Goal: Transaction & Acquisition: Purchase product/service

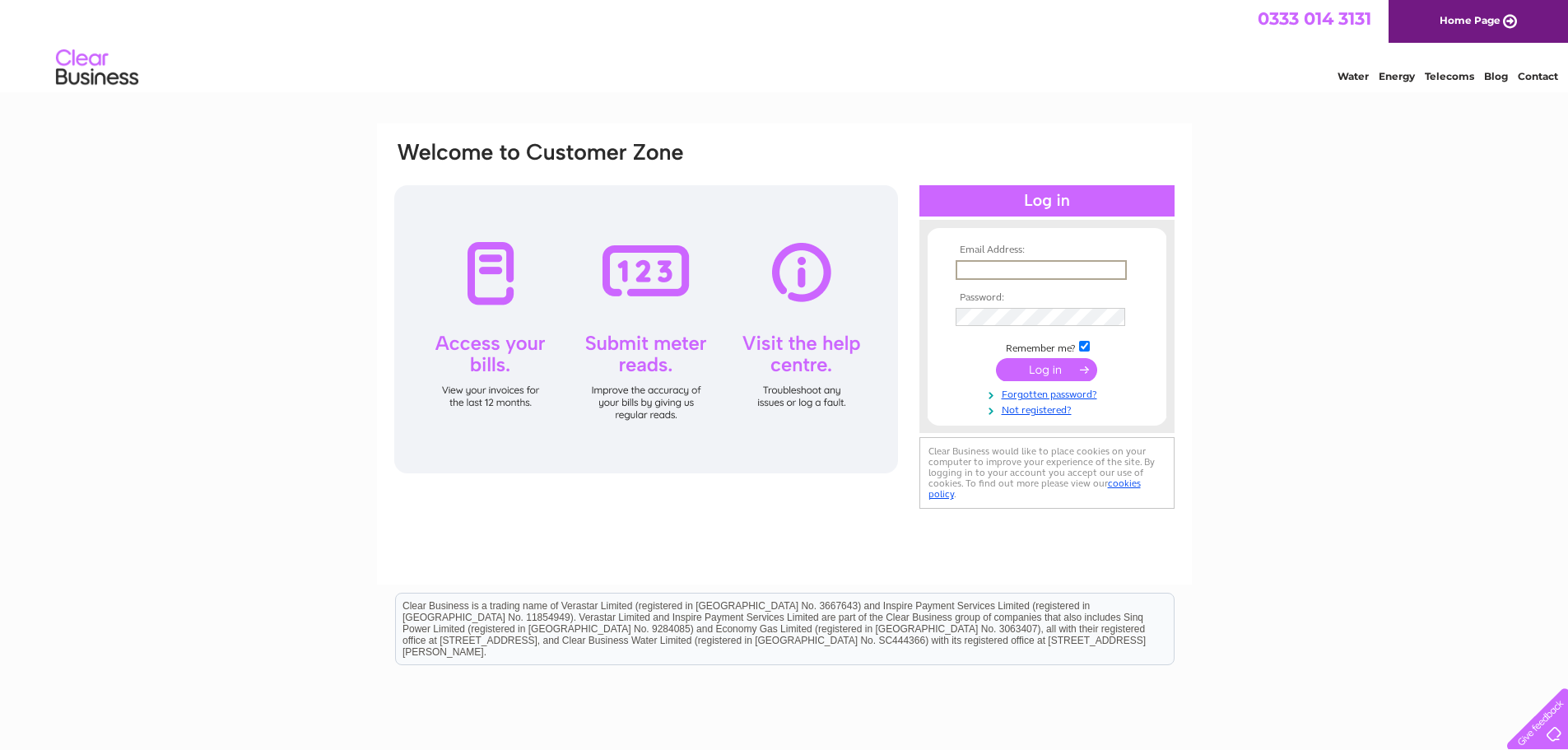
click at [1107, 271] on input "text" at bounding box center [1040, 269] width 171 height 20
type input "mark.fitton@parliament.uk"
click at [995, 358] on input "submit" at bounding box center [1046, 369] width 101 height 23
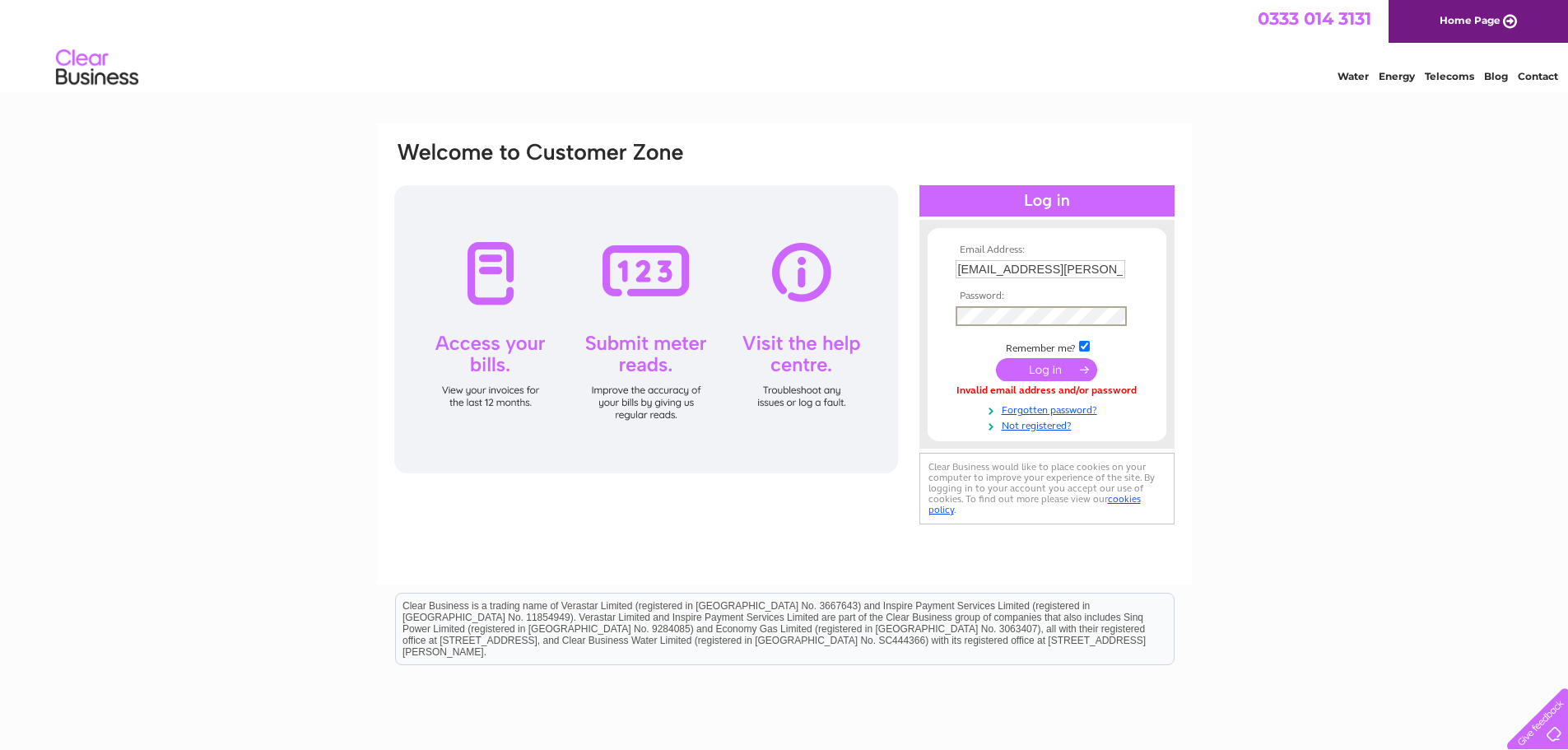
click at [995, 358] on input "submit" at bounding box center [1046, 369] width 101 height 23
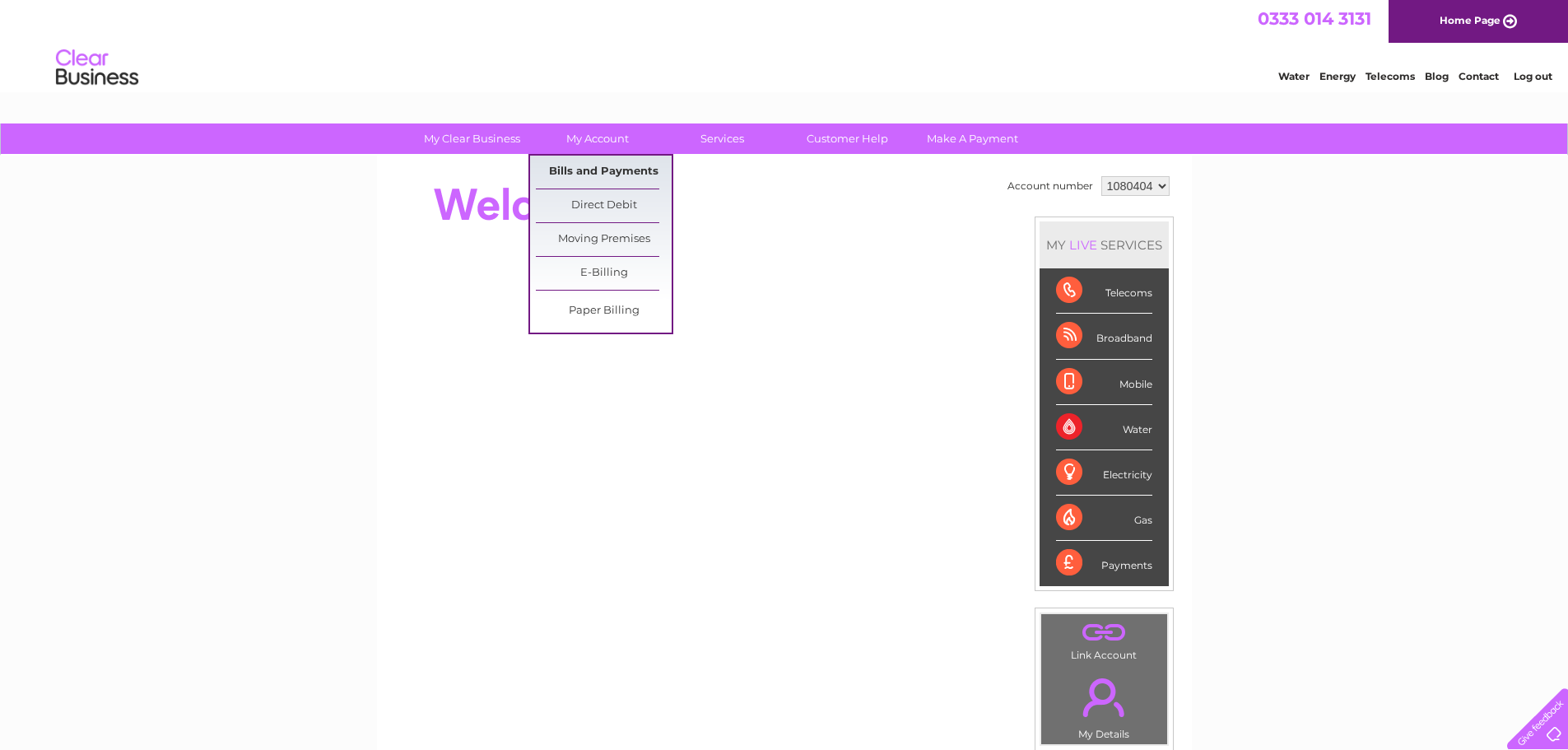
click at [598, 167] on link "Bills and Payments" at bounding box center [603, 172] width 136 height 32
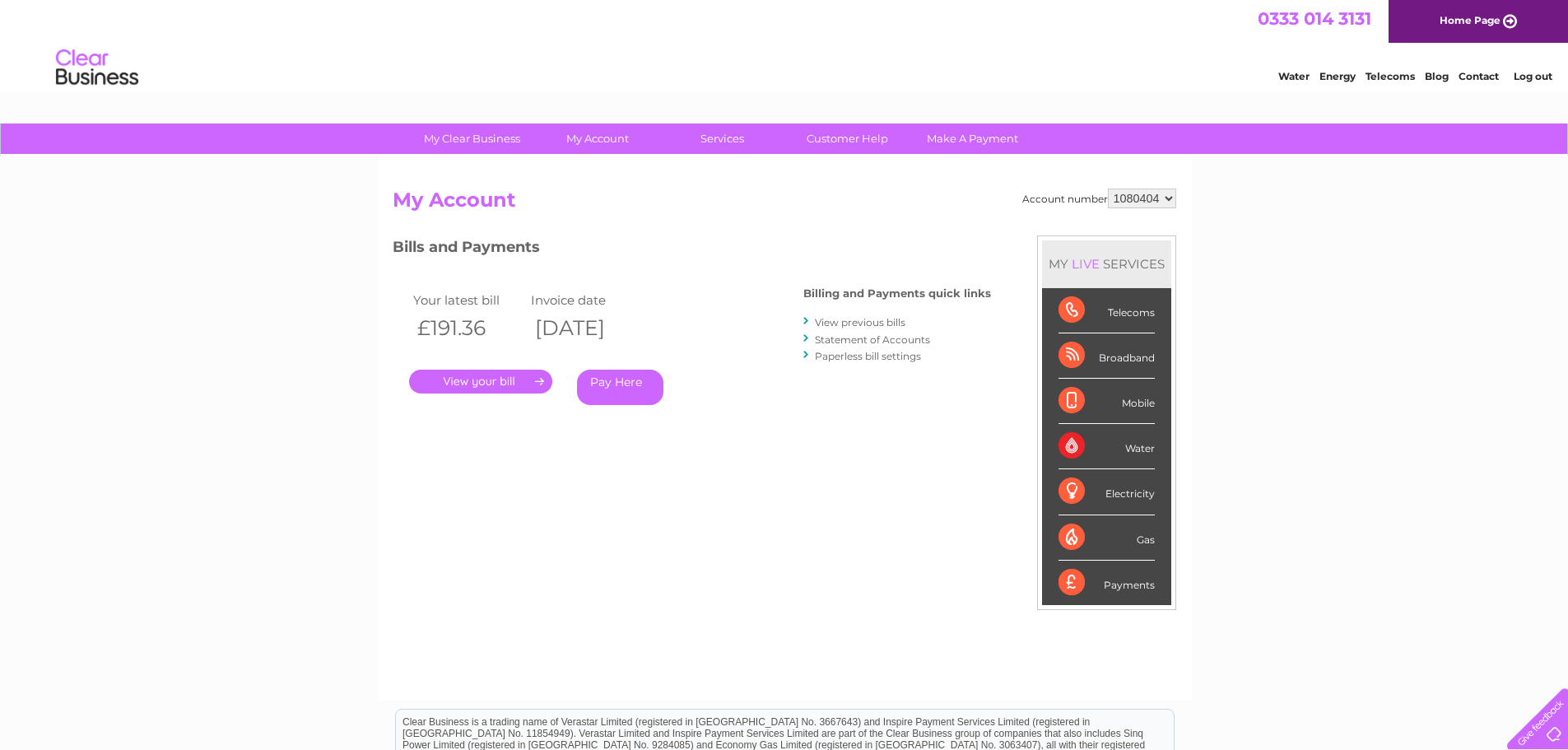
click at [601, 378] on link "Pay Here" at bounding box center [619, 386] width 87 height 35
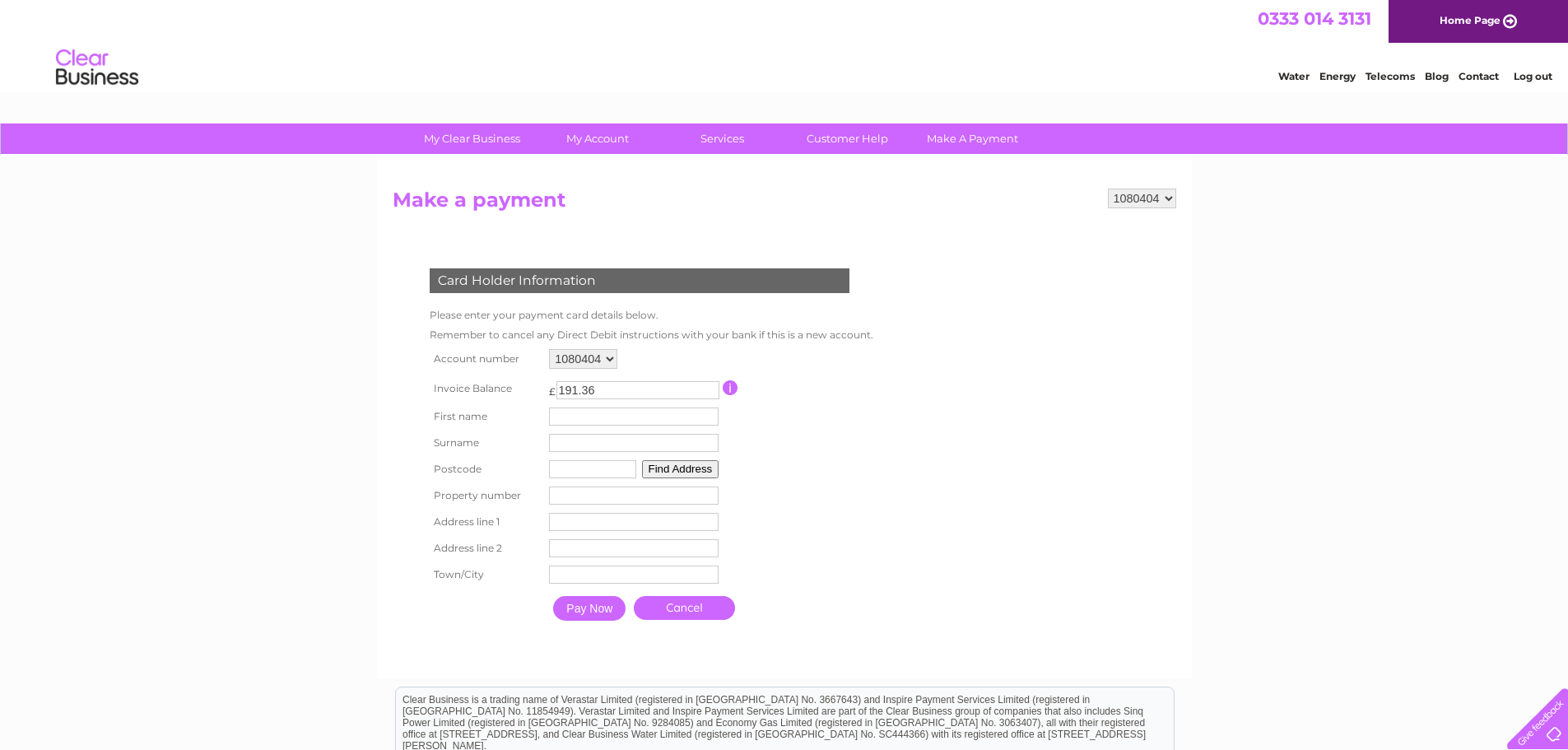
click at [574, 419] on input "text" at bounding box center [634, 416] width 170 height 18
type input "Mark"
type input "Fitton"
type input "NE638SN"
type input "18"
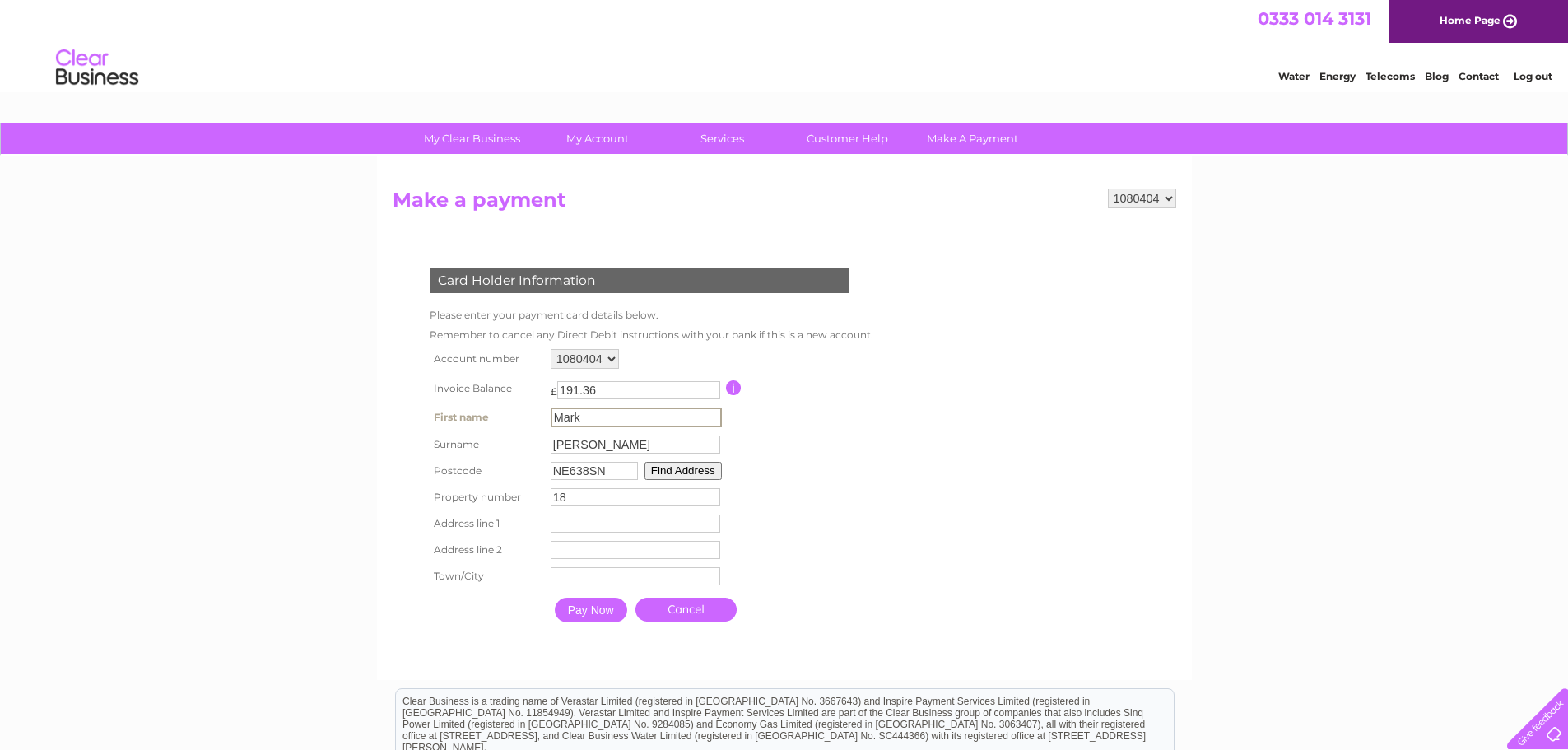
type input "18 Wingate Way"
type input "Ashington"
click at [588, 612] on input "Pay Now" at bounding box center [589, 608] width 73 height 25
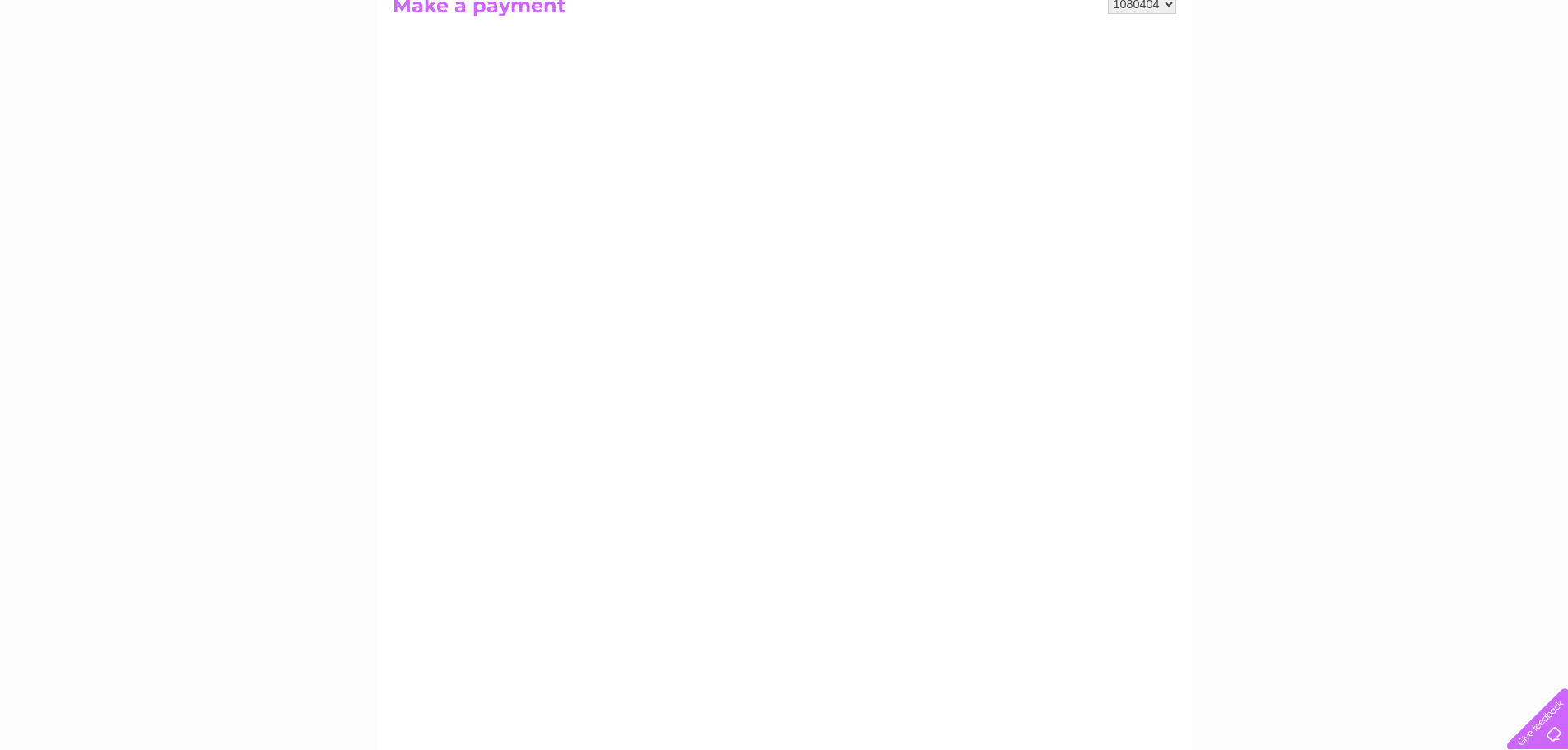
scroll to position [164, 0]
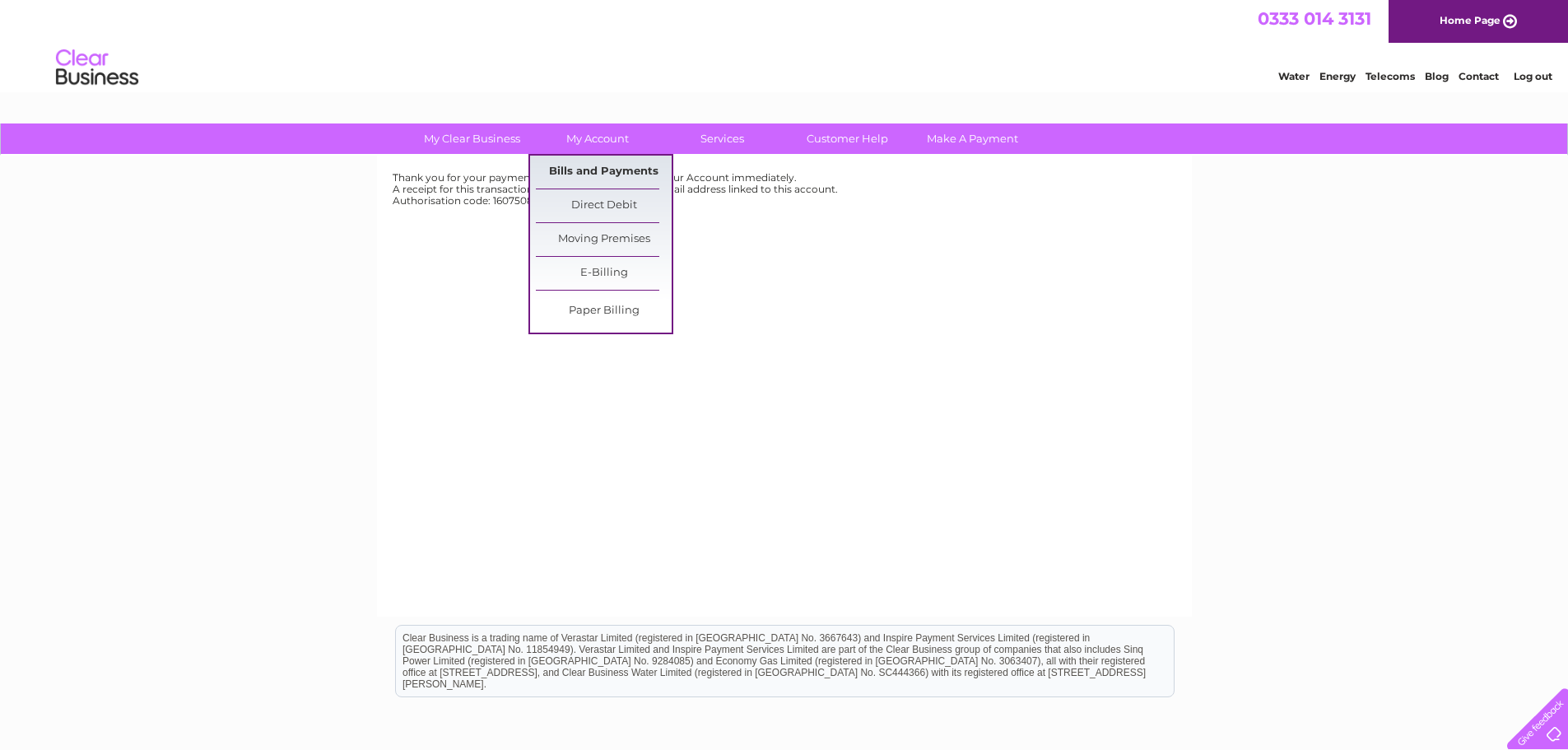
click at [594, 179] on link "Bills and Payments" at bounding box center [603, 172] width 136 height 32
click at [600, 175] on link "Bills and Payments" at bounding box center [603, 172] width 136 height 32
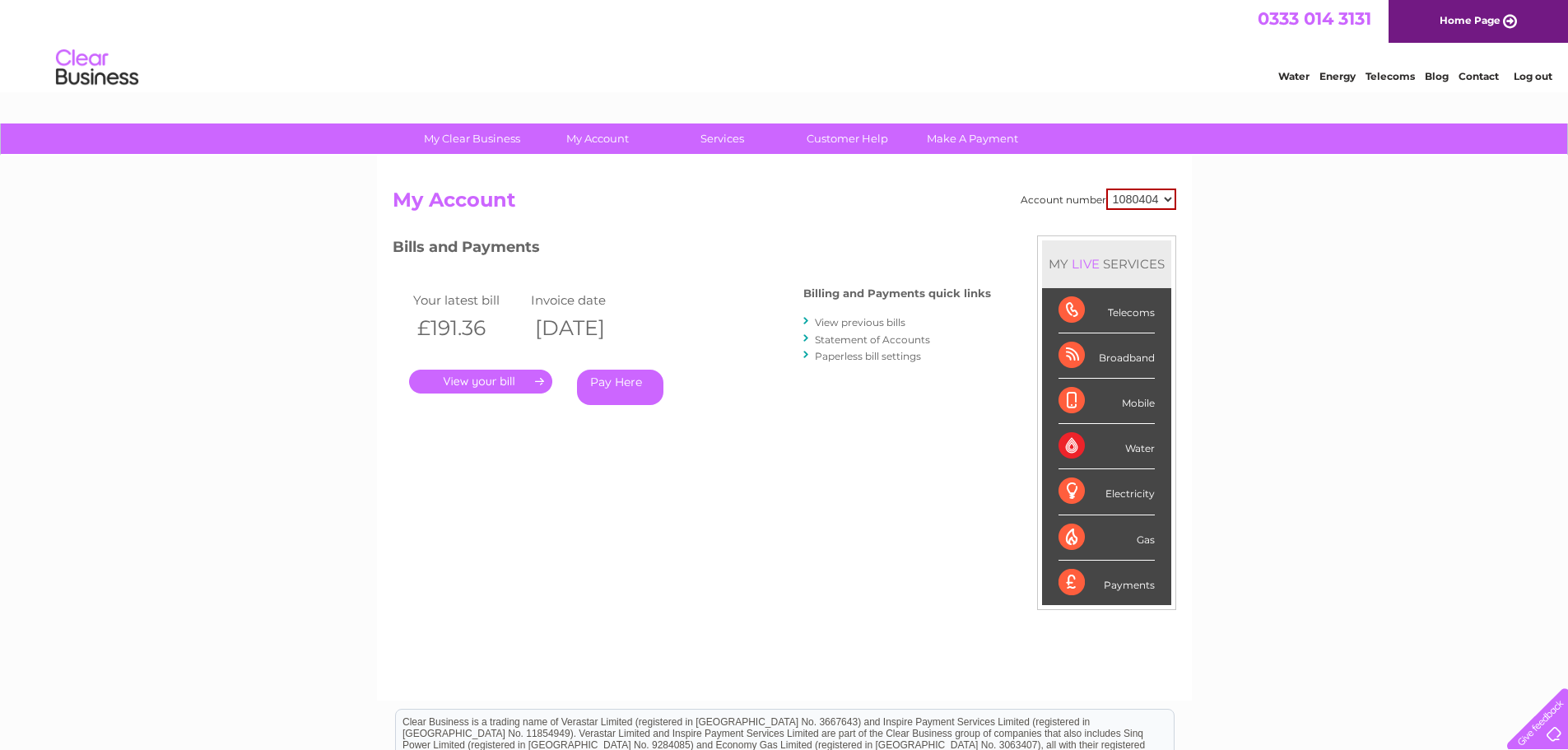
click at [868, 325] on link "View previous bills" at bounding box center [860, 322] width 91 height 12
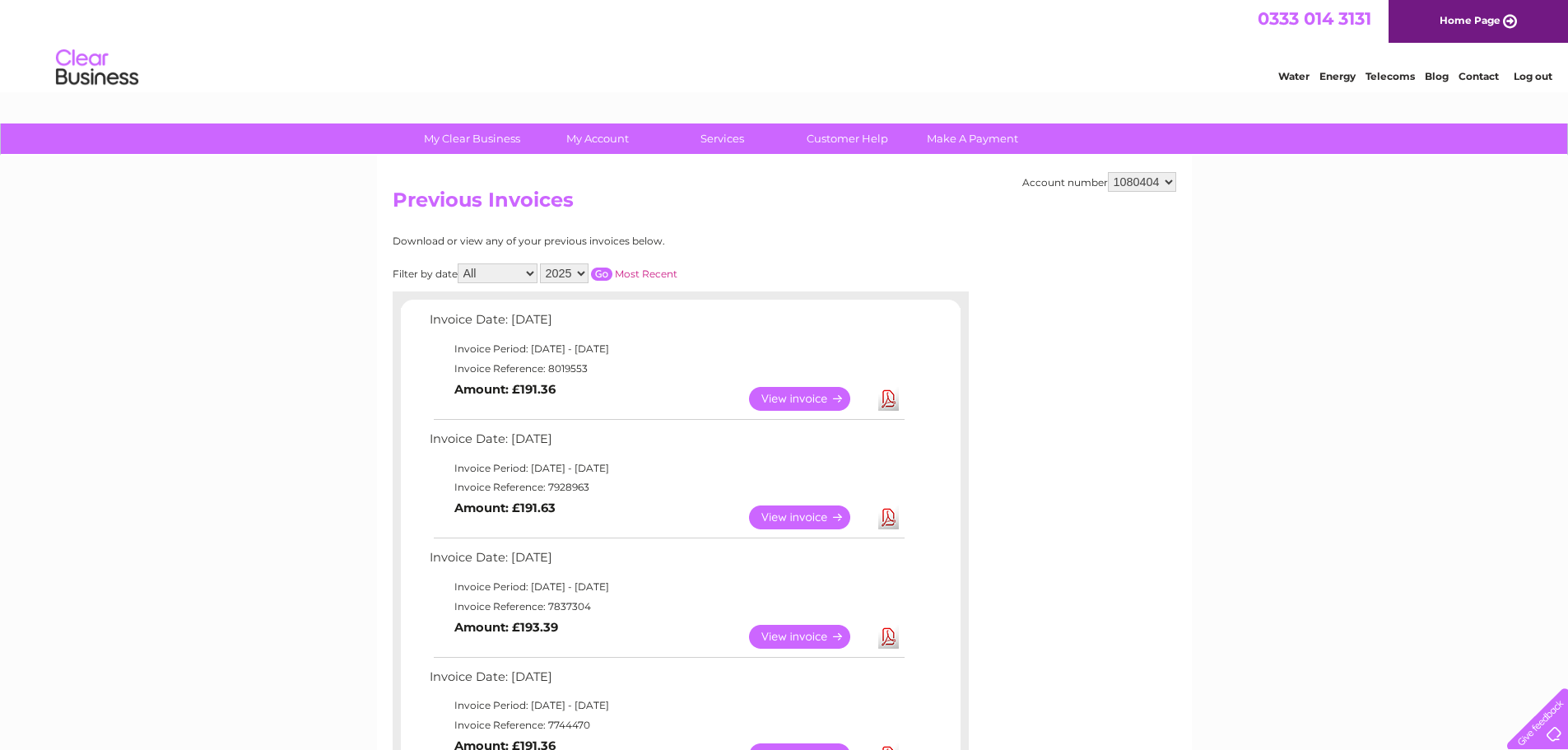
click at [802, 518] on link "View" at bounding box center [809, 516] width 121 height 24
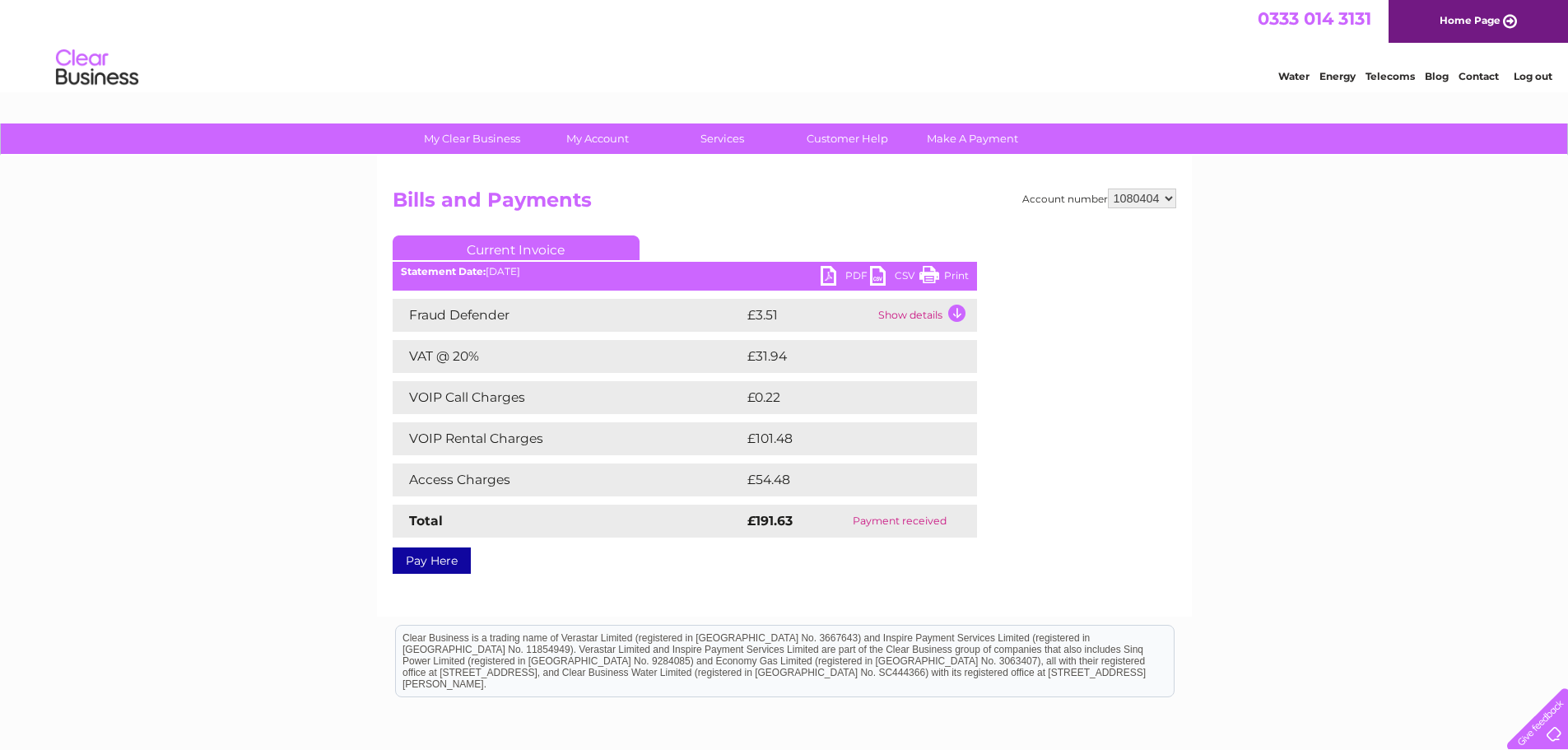
click at [836, 276] on link "PDF" at bounding box center [846, 278] width 50 height 24
